Goal: Task Accomplishment & Management: Manage account settings

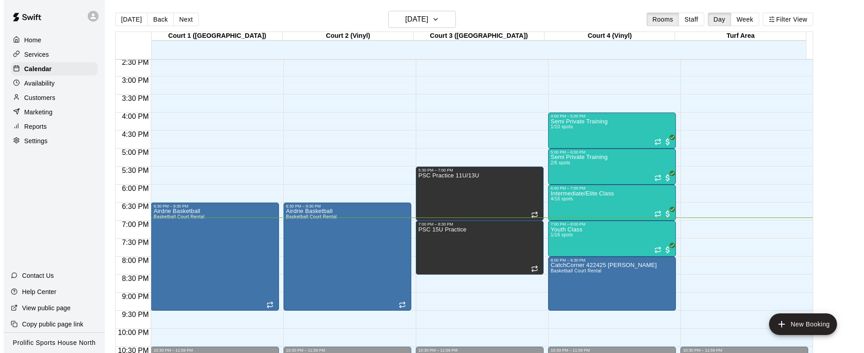
scroll to position [518, 0]
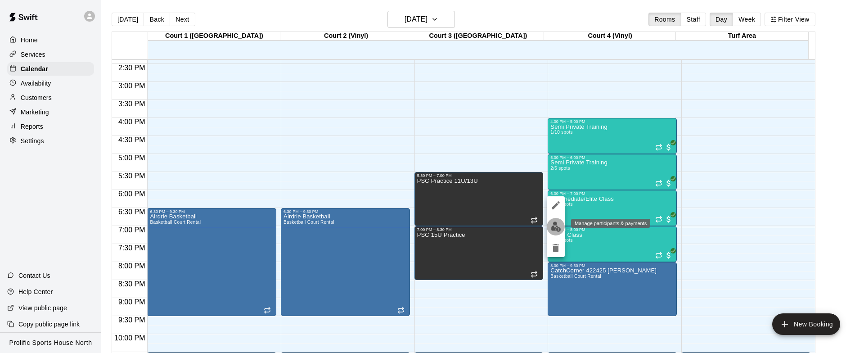
click at [555, 228] on img "edit" at bounding box center [556, 226] width 10 height 10
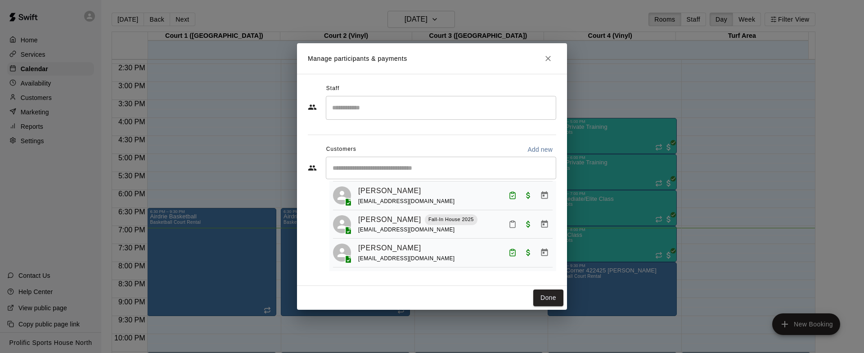
scroll to position [85, 0]
click at [509, 220] on icon "Mark attendance" at bounding box center [513, 224] width 8 height 8
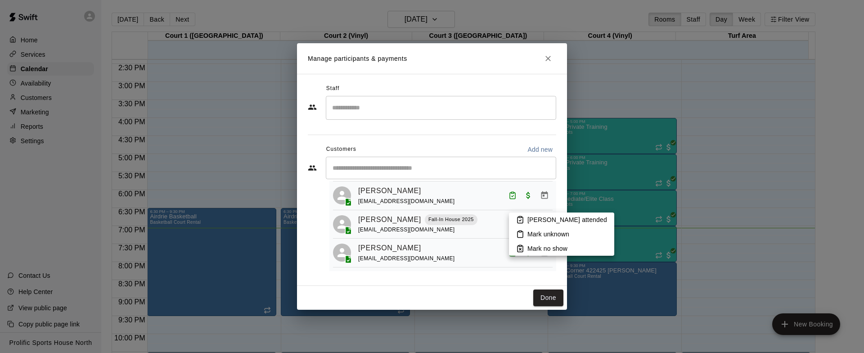
click at [526, 219] on li "Mark attended" at bounding box center [561, 219] width 105 height 14
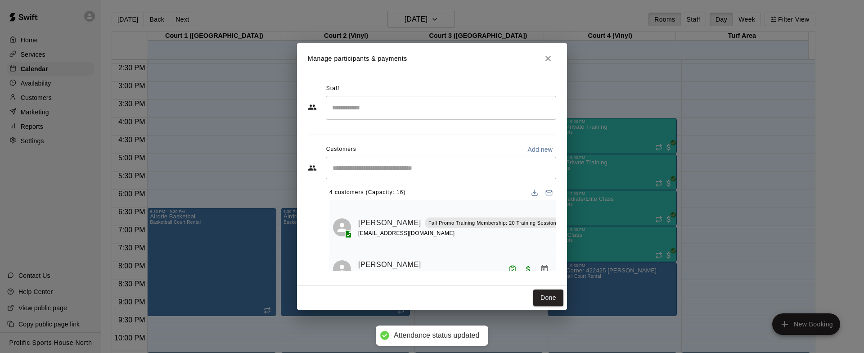
scroll to position [0, 0]
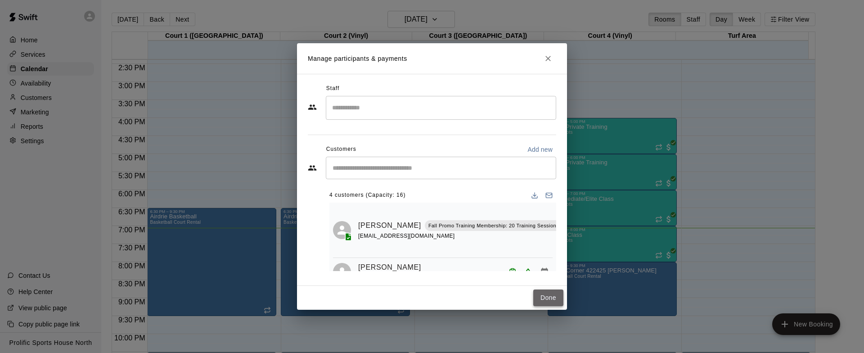
click at [551, 303] on button "Done" at bounding box center [548, 297] width 30 height 17
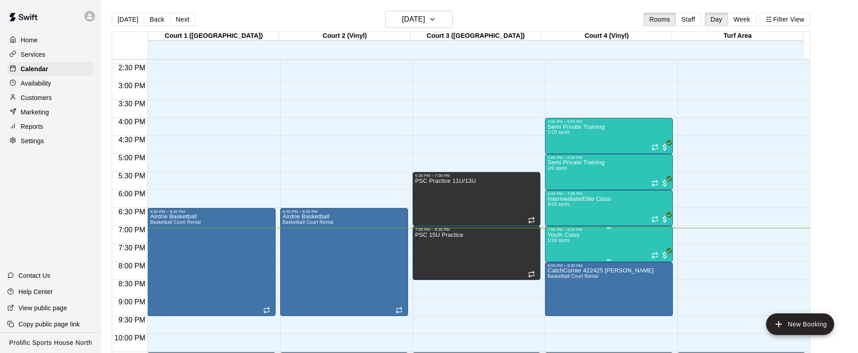
click at [573, 231] on div "7:00 PM – 8:00 PM" at bounding box center [608, 229] width 122 height 5
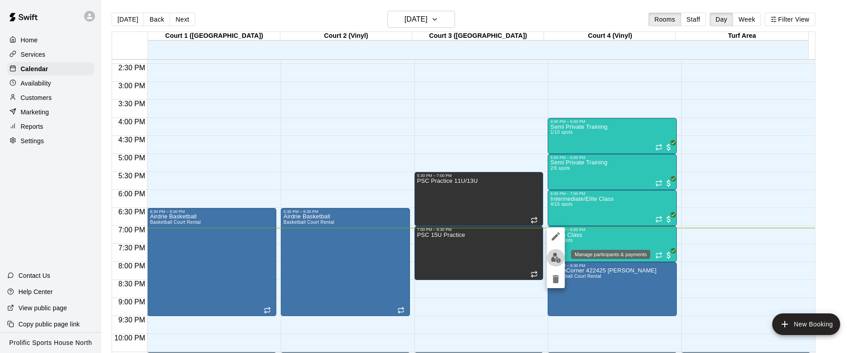
click at [553, 253] on img "edit" at bounding box center [556, 258] width 10 height 10
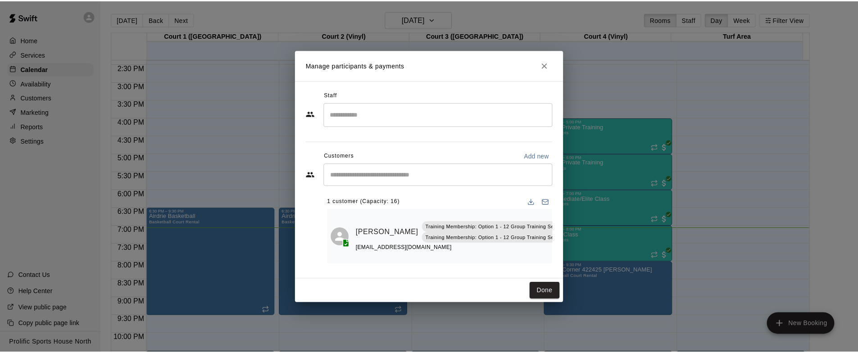
scroll to position [0, 27]
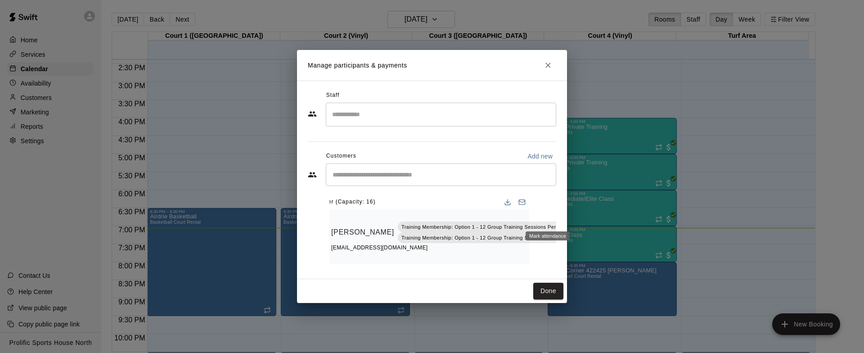
click at [576, 213] on button "Mark attendance" at bounding box center [583, 220] width 15 height 15
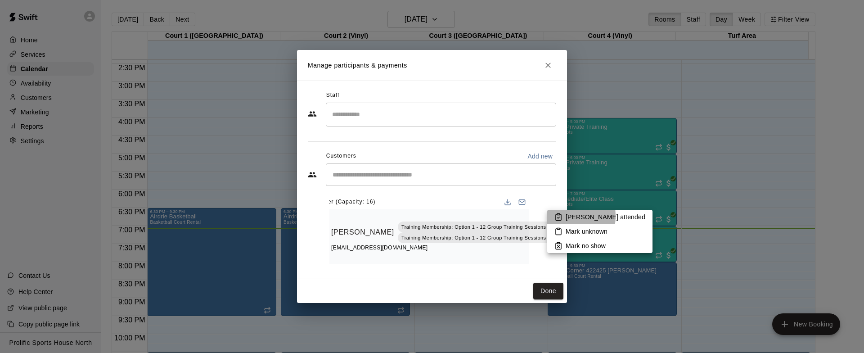
click at [555, 216] on icon at bounding box center [559, 217] width 8 height 8
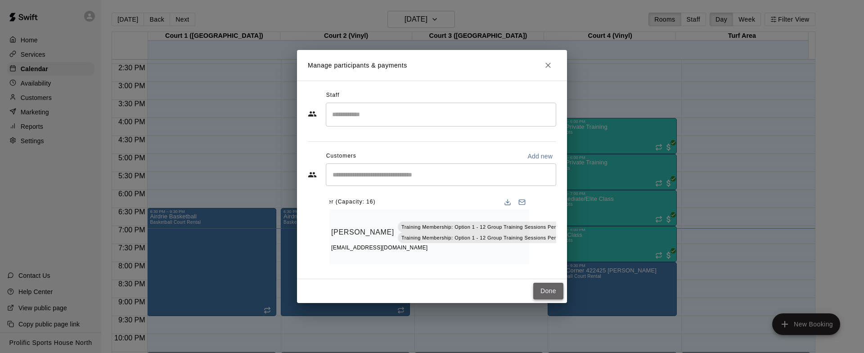
click at [554, 298] on button "Done" at bounding box center [548, 291] width 30 height 17
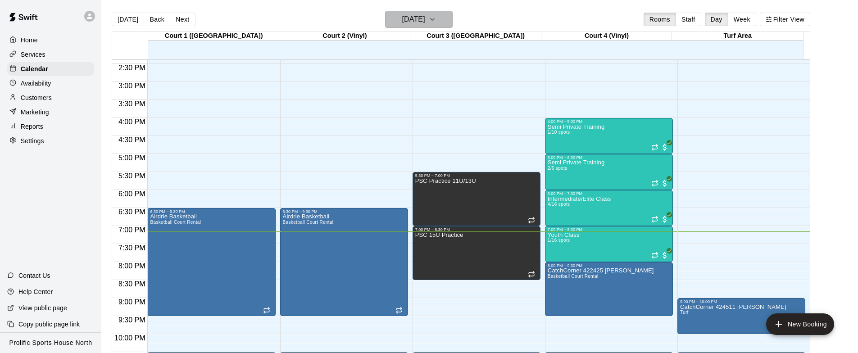
click at [452, 18] on button "[DATE]" at bounding box center [419, 19] width 68 height 17
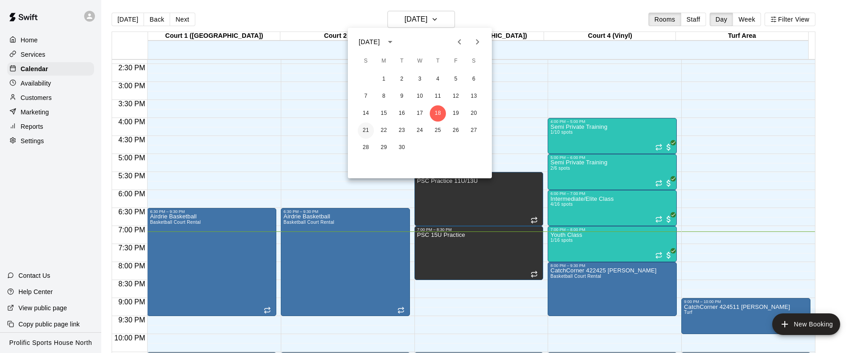
click at [369, 132] on button "21" at bounding box center [366, 130] width 16 height 16
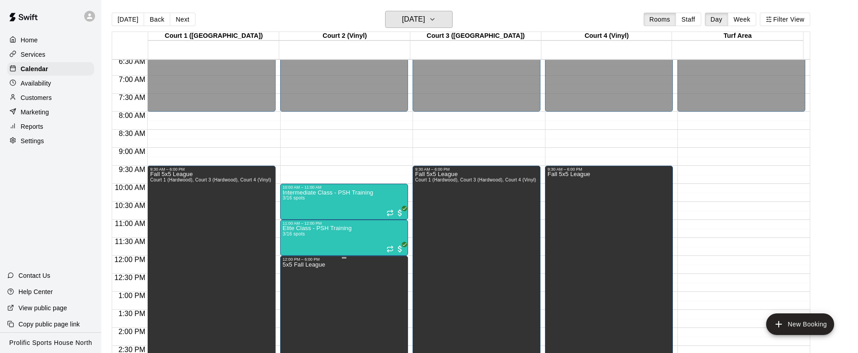
scroll to position [237, 0]
click at [118, 14] on button "[DATE]" at bounding box center [128, 20] width 32 height 14
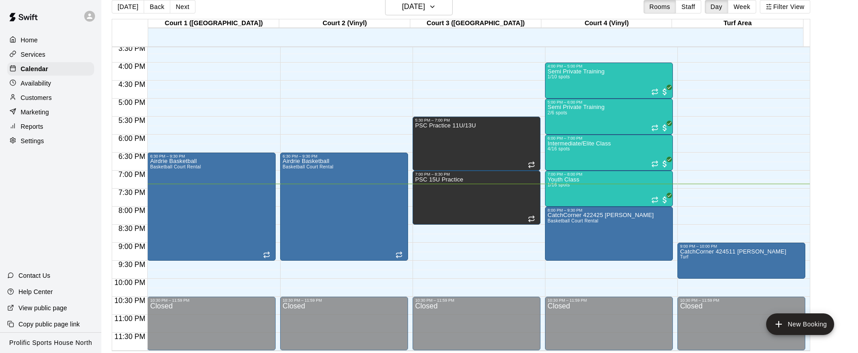
scroll to position [463, 0]
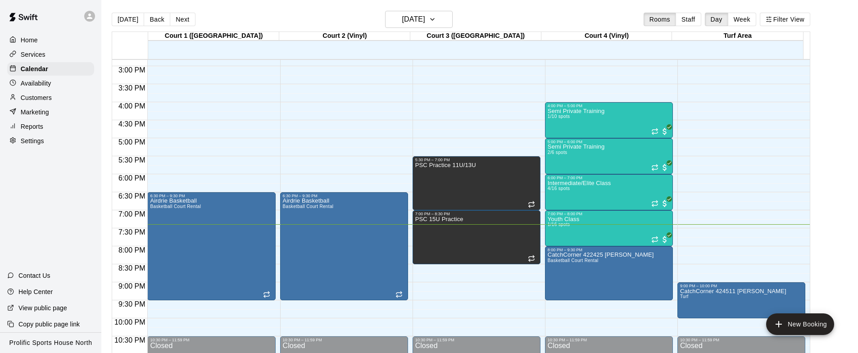
scroll to position [532, 0]
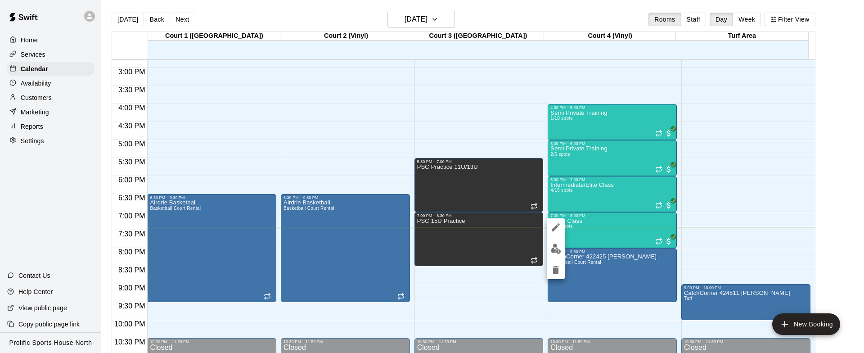
click at [727, 191] on div at bounding box center [432, 176] width 864 height 353
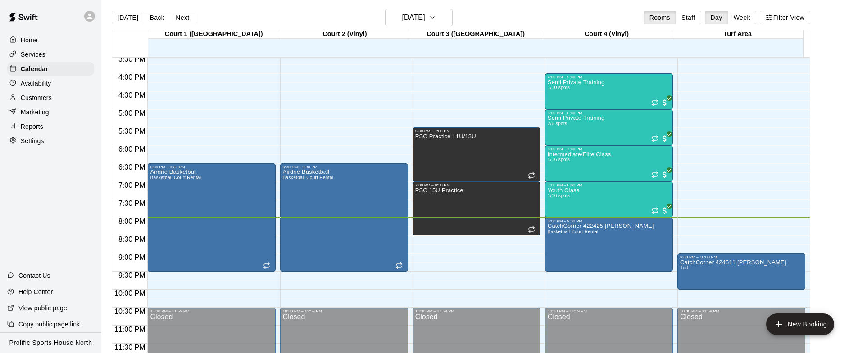
scroll to position [4, 0]
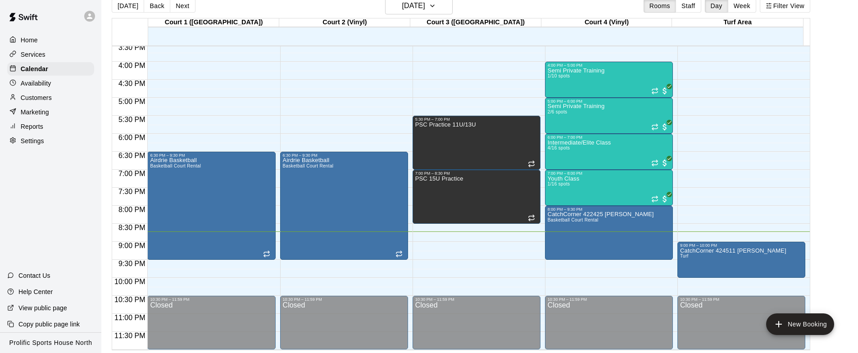
scroll to position [12, 0]
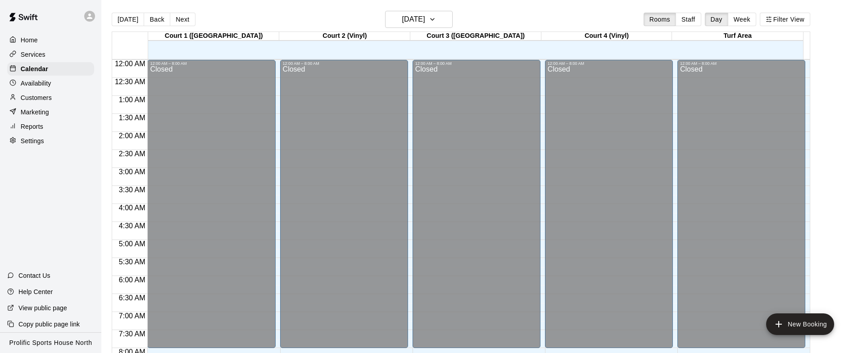
scroll to position [534, 0]
